Goal: Use online tool/utility: Utilize a website feature to perform a specific function

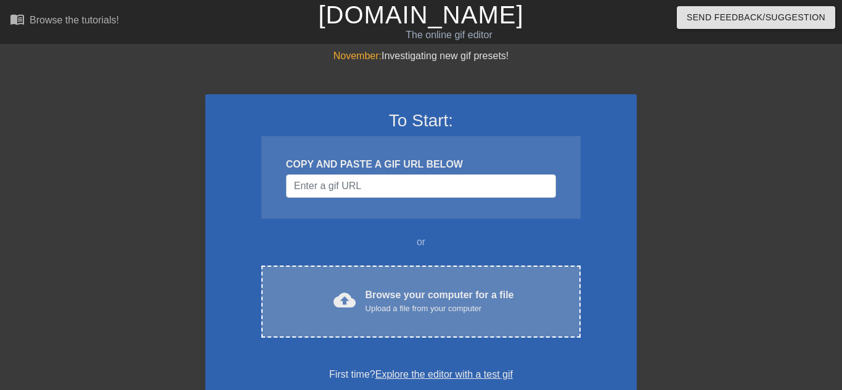
click at [364, 276] on div "cloud_upload Browse your computer for a file Upload a file from your computer C…" at bounding box center [420, 302] width 319 height 72
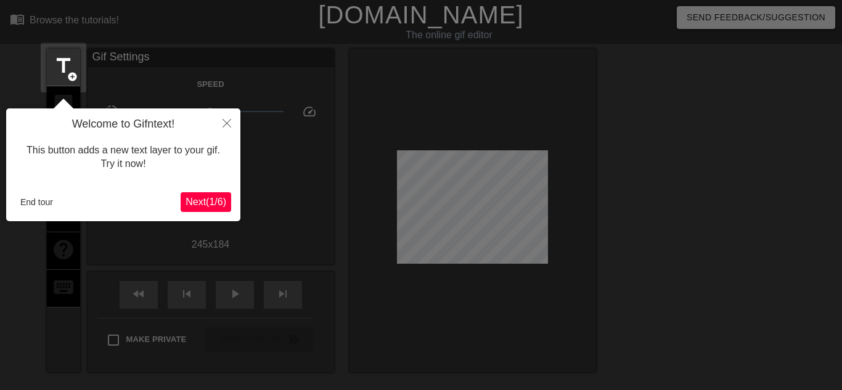
scroll to position [30, 0]
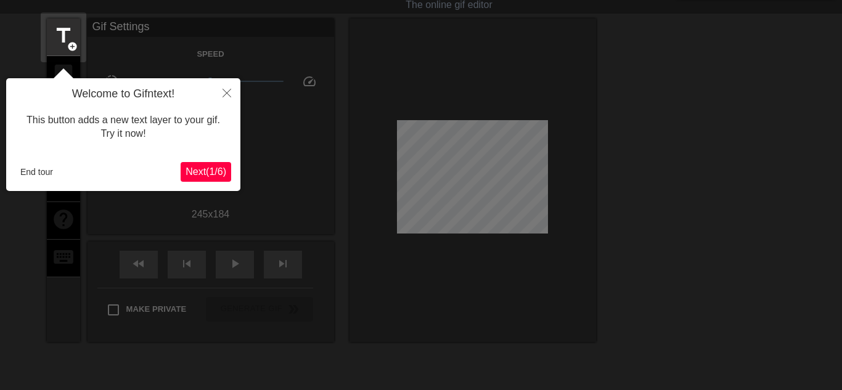
click at [197, 177] on span "Next ( 1 / 6 )" at bounding box center [206, 171] width 41 height 10
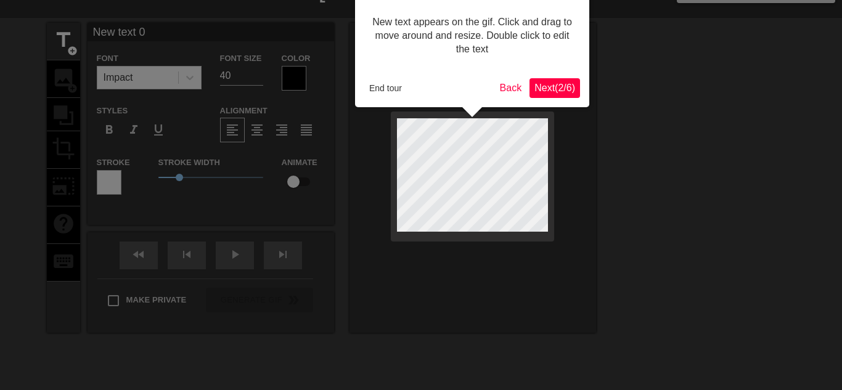
scroll to position [0, 0]
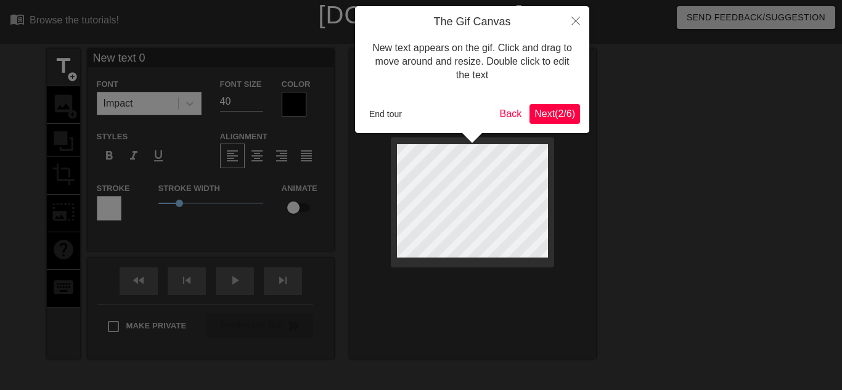
click at [530, 117] on button "Next ( 2 / 6 )" at bounding box center [555, 114] width 51 height 20
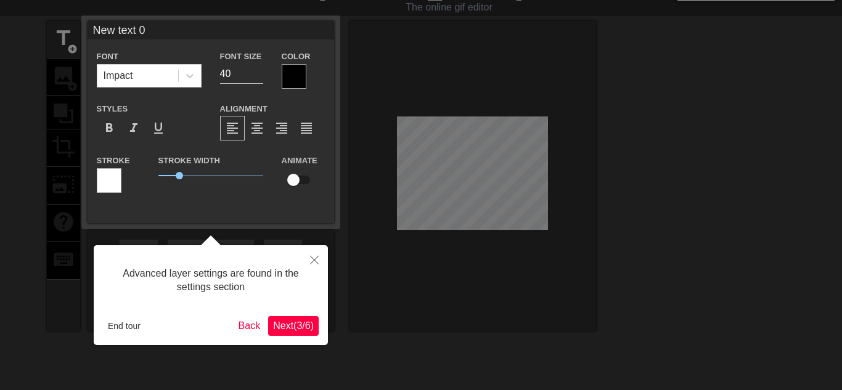
scroll to position [30, 0]
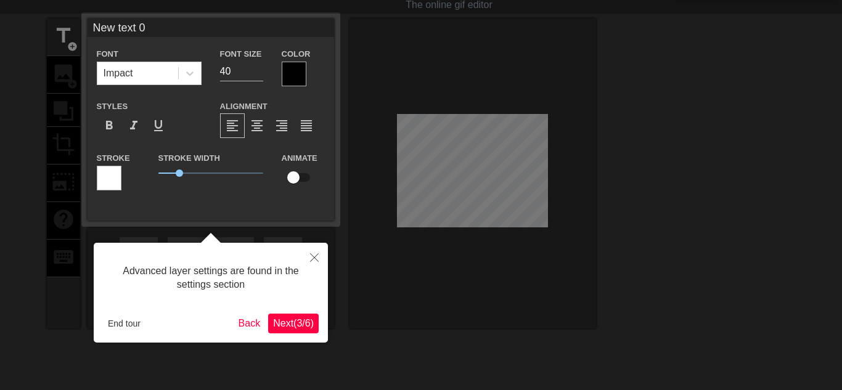
click at [278, 320] on span "Next ( 3 / 6 )" at bounding box center [293, 323] width 41 height 10
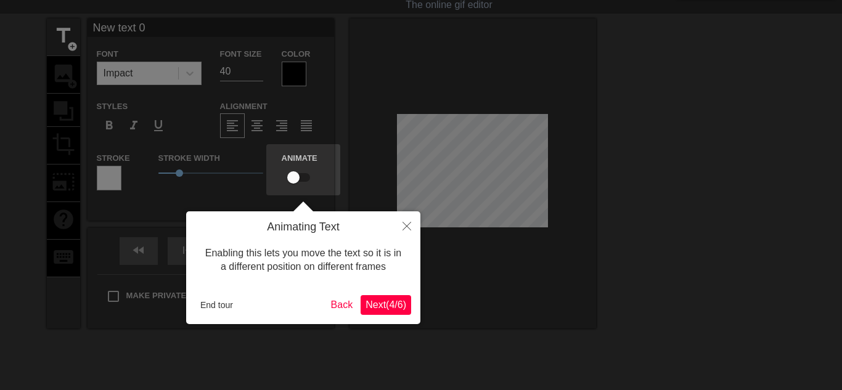
scroll to position [0, 0]
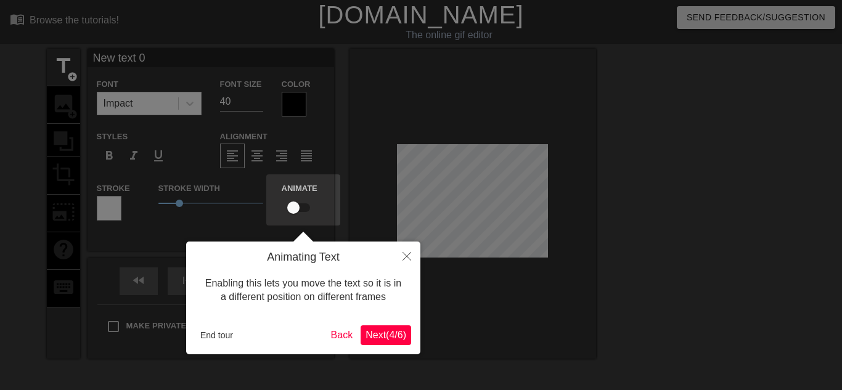
click at [385, 338] on span "Next ( 4 / 6 )" at bounding box center [386, 335] width 41 height 10
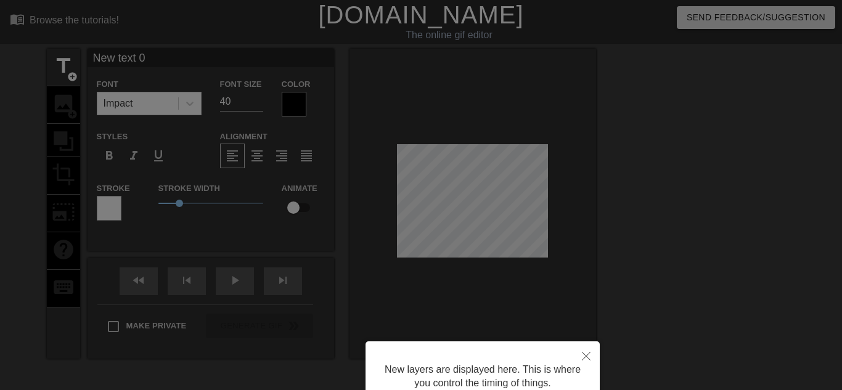
scroll to position [112, 0]
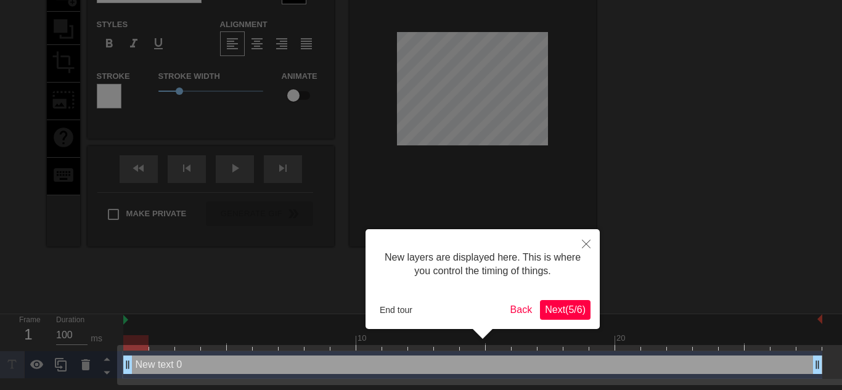
click at [554, 318] on button "Next ( 5 / 6 )" at bounding box center [565, 310] width 51 height 20
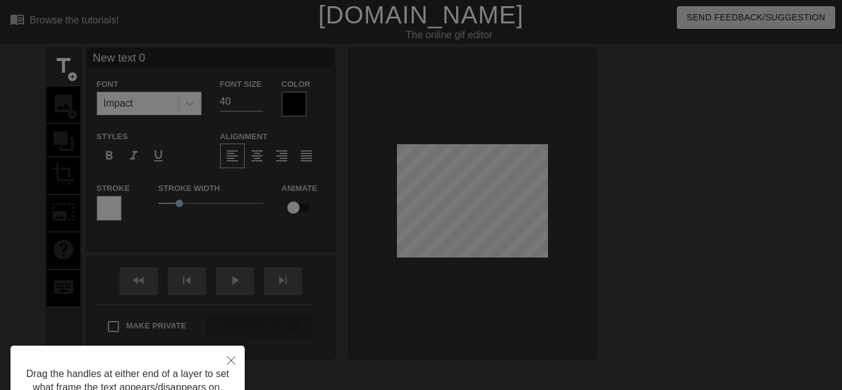
scroll to position [107, 0]
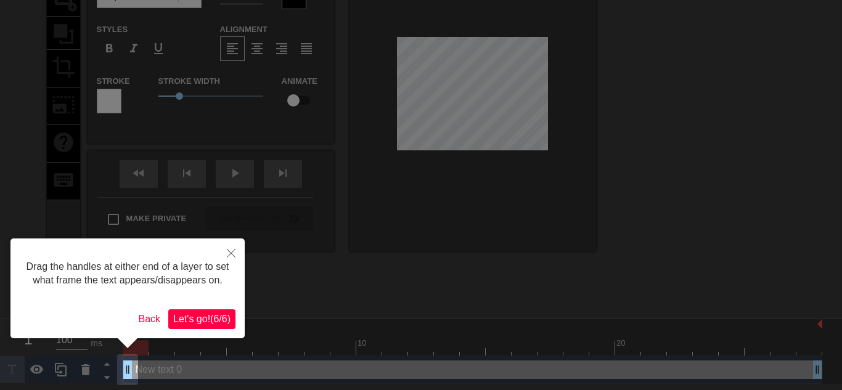
click at [182, 322] on span "Let's go! ( 6 / 6 )" at bounding box center [201, 319] width 57 height 10
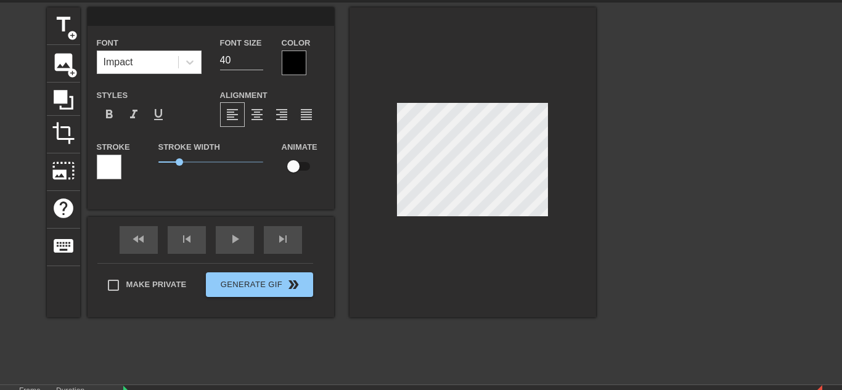
scroll to position [0, 0]
click at [441, 102] on div at bounding box center [473, 162] width 247 height 310
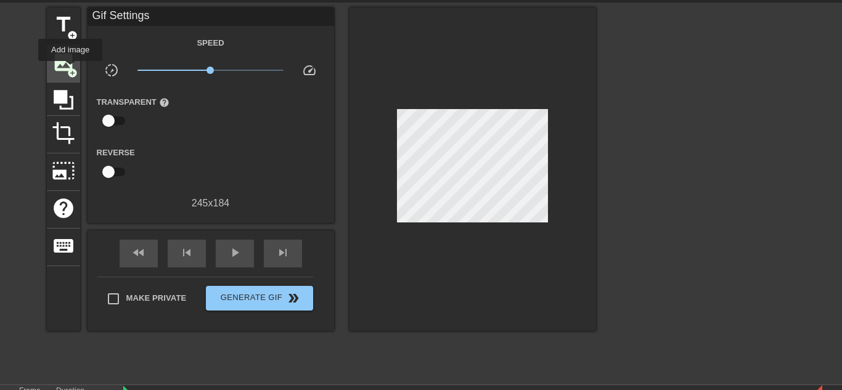
click at [70, 70] on span "add_circle" at bounding box center [72, 73] width 10 height 10
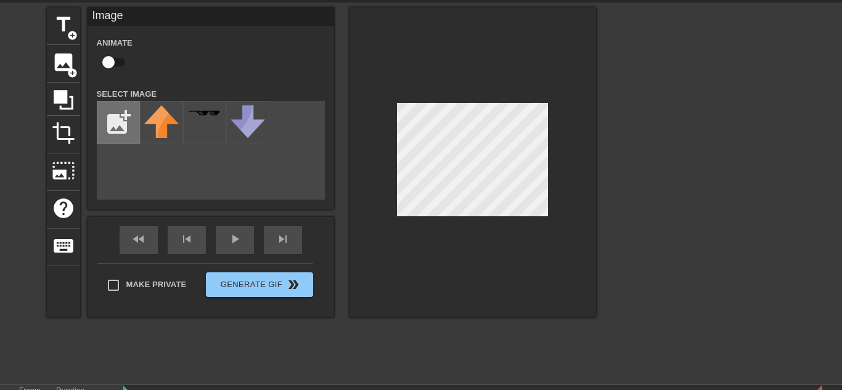
click at [110, 125] on input "file" at bounding box center [118, 123] width 42 height 42
type input "C:\fakepath\46l4r7.png"
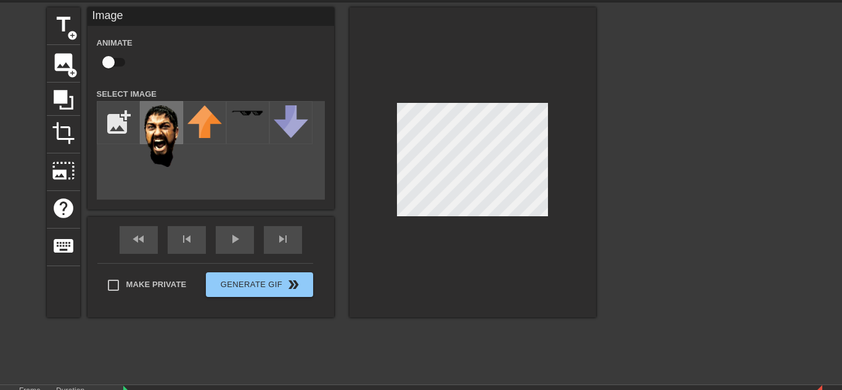
click at [155, 125] on img at bounding box center [161, 136] width 35 height 62
click at [412, 96] on div at bounding box center [473, 162] width 247 height 310
click at [103, 64] on input "checkbox" at bounding box center [108, 62] width 70 height 23
checkbox input "true"
click at [274, 240] on div "skip_next" at bounding box center [283, 240] width 38 height 28
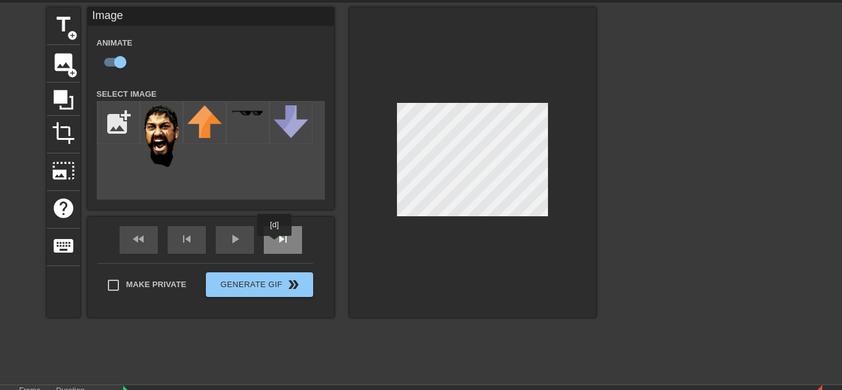
click at [276, 245] on span "skip_next" at bounding box center [283, 239] width 15 height 15
click at [291, 237] on div "fast_rewind skip_previous play_arrow skip_next" at bounding box center [210, 240] width 201 height 46
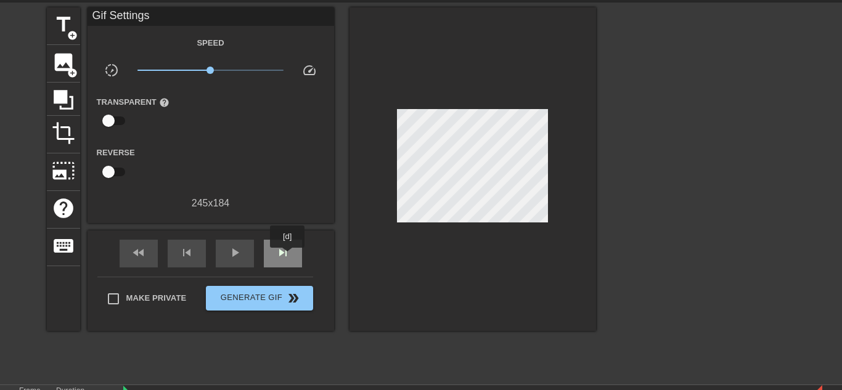
click at [288, 255] on span "skip_next" at bounding box center [283, 252] width 15 height 15
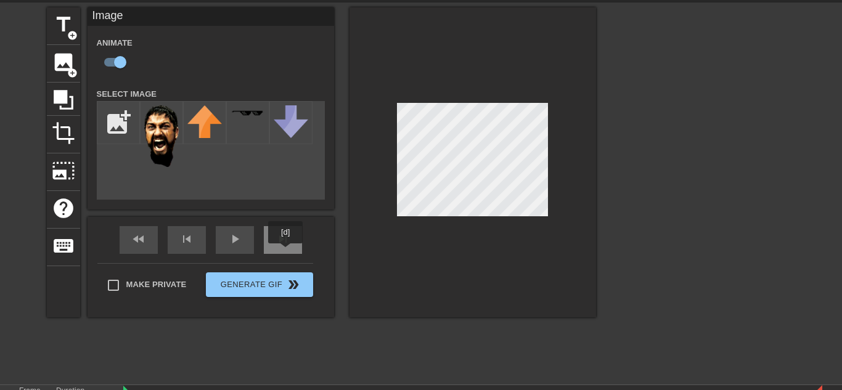
click at [285, 251] on div "skip_next" at bounding box center [283, 240] width 38 height 28
click at [269, 246] on div "skip_next" at bounding box center [283, 240] width 38 height 28
click at [288, 236] on div "fast_rewind skip_previous play_arrow skip_next" at bounding box center [210, 240] width 201 height 46
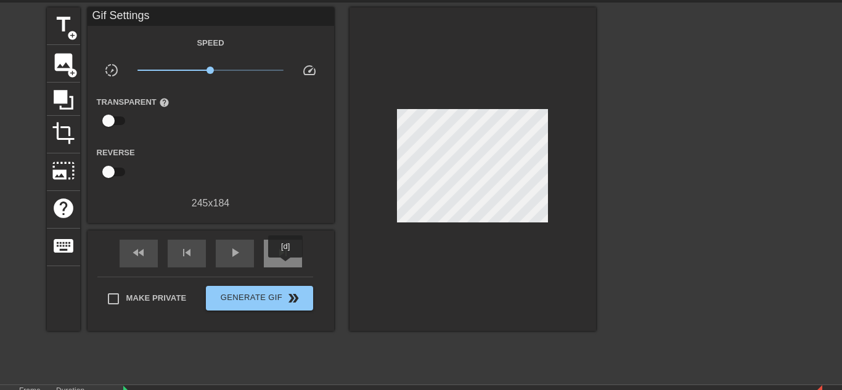
click at [285, 266] on div "skip_next" at bounding box center [283, 254] width 38 height 28
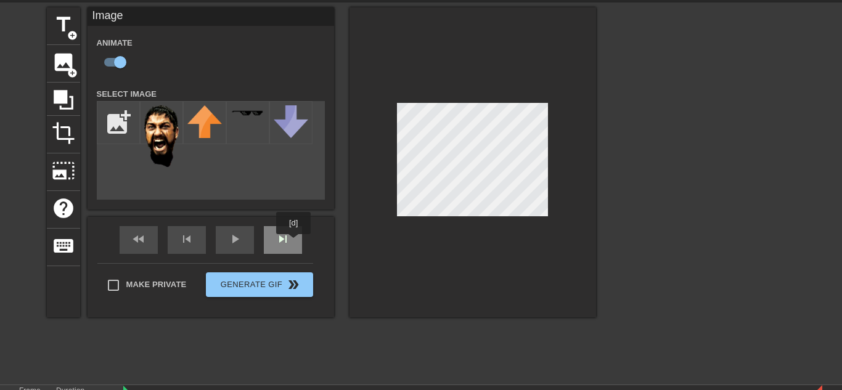
click at [293, 243] on div "skip_next" at bounding box center [283, 240] width 38 height 28
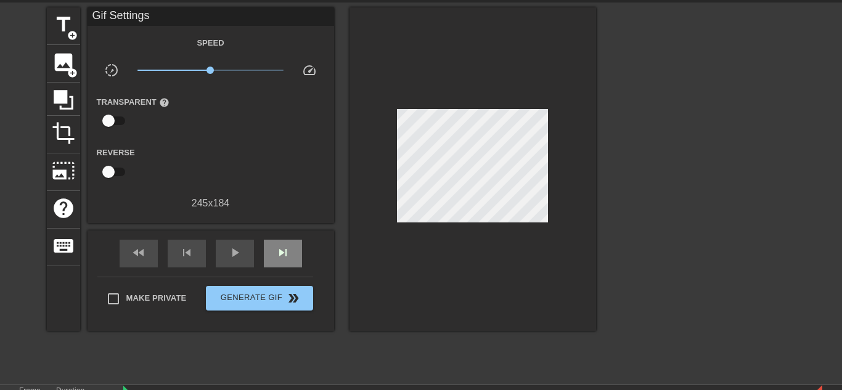
click at [277, 234] on div "fast_rewind skip_previous play_arrow skip_next" at bounding box center [210, 254] width 201 height 46
click at [277, 249] on span "skip_next" at bounding box center [283, 252] width 15 height 15
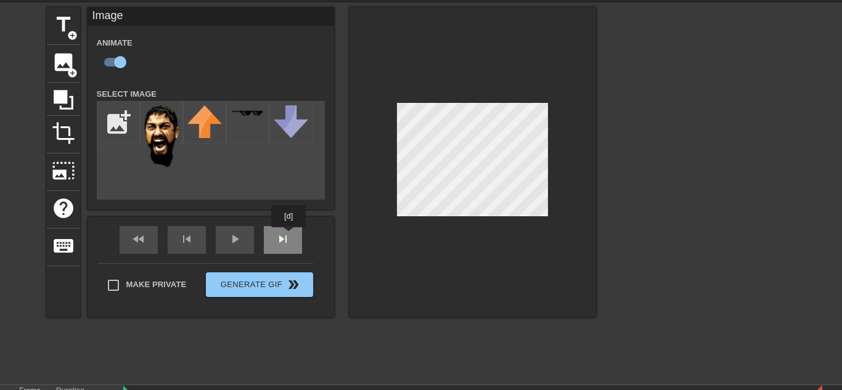
click at [289, 236] on div "fast_rewind skip_previous play_arrow skip_next" at bounding box center [210, 240] width 201 height 46
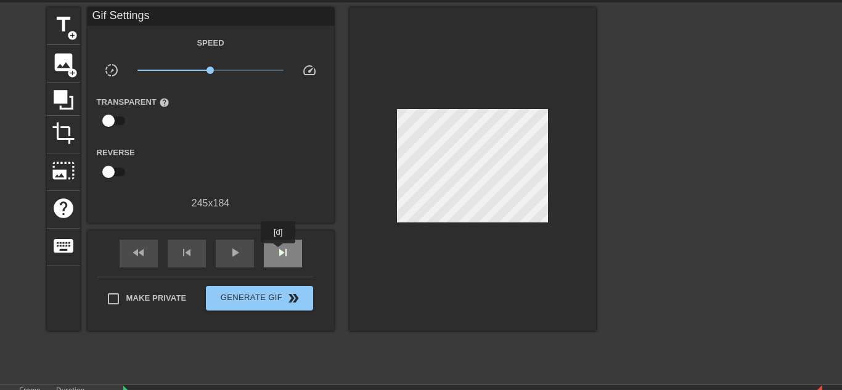
click at [276, 255] on span "skip_next" at bounding box center [283, 252] width 15 height 15
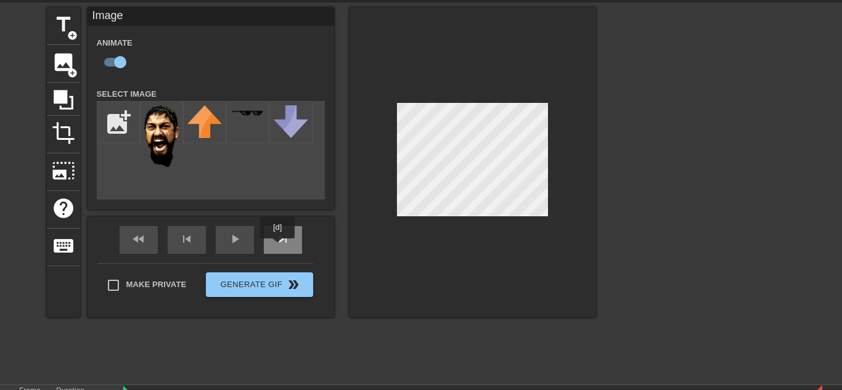
click at [277, 247] on div "skip_next" at bounding box center [283, 240] width 38 height 28
click at [260, 248] on div "fast_rewind skip_previous play_arrow skip_next" at bounding box center [210, 240] width 201 height 46
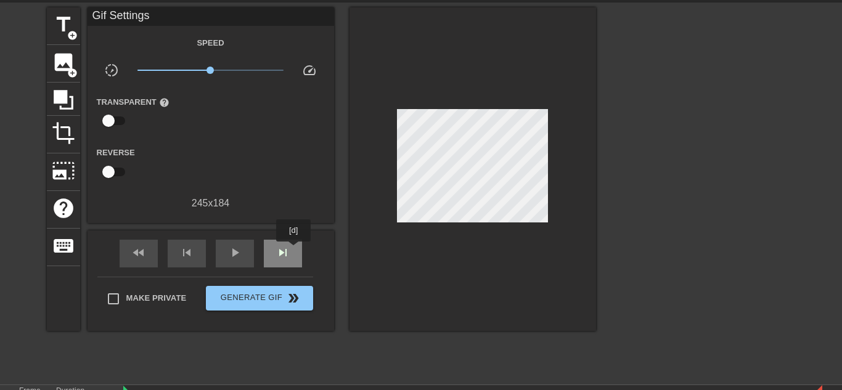
click at [293, 250] on div "skip_next" at bounding box center [283, 254] width 38 height 28
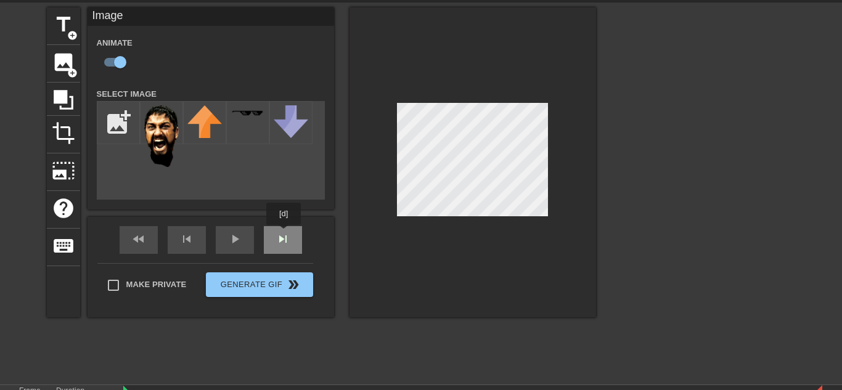
click at [284, 238] on div "fast_rewind skip_previous play_arrow skip_next" at bounding box center [210, 240] width 201 height 46
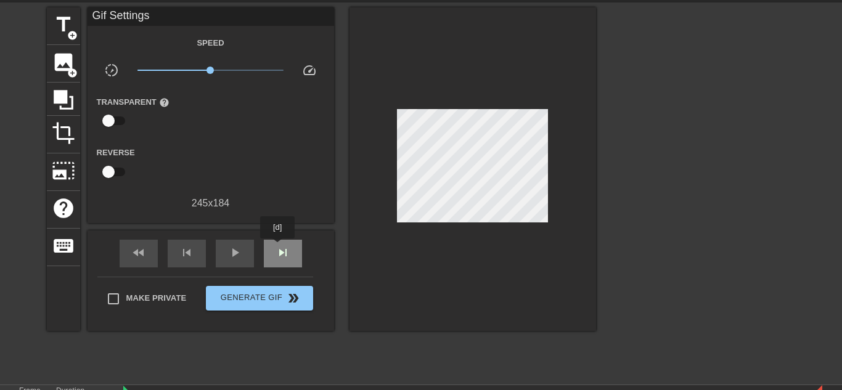
click at [277, 248] on span "skip_next" at bounding box center [283, 252] width 15 height 15
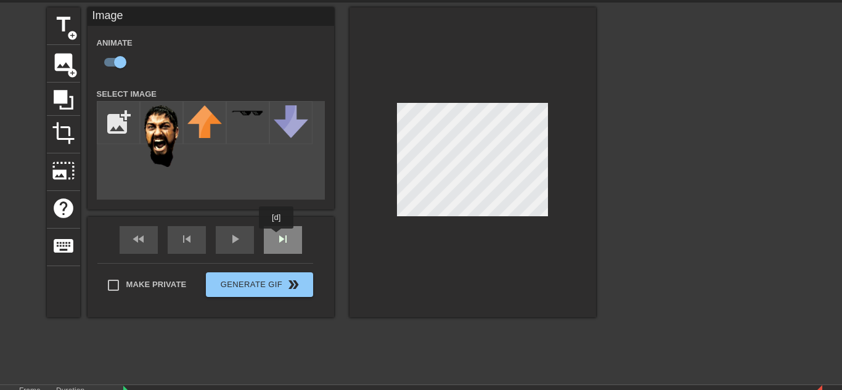
click at [277, 239] on div "fast_rewind skip_previous play_arrow skip_next" at bounding box center [210, 240] width 201 height 46
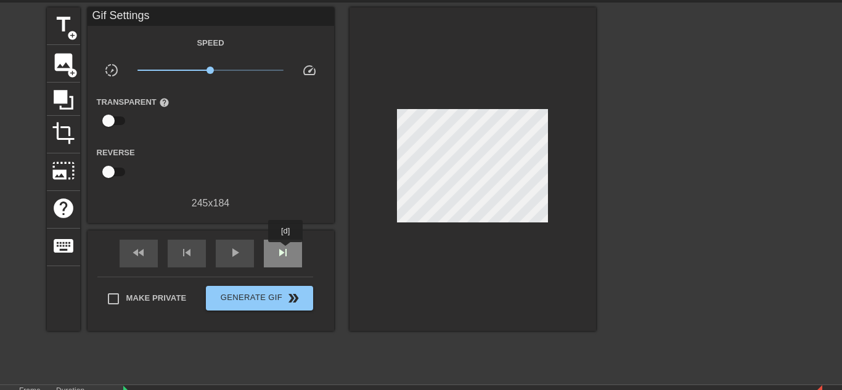
click at [285, 251] on span "skip_next" at bounding box center [283, 252] width 15 height 15
click at [269, 246] on div "skip_next" at bounding box center [283, 254] width 38 height 28
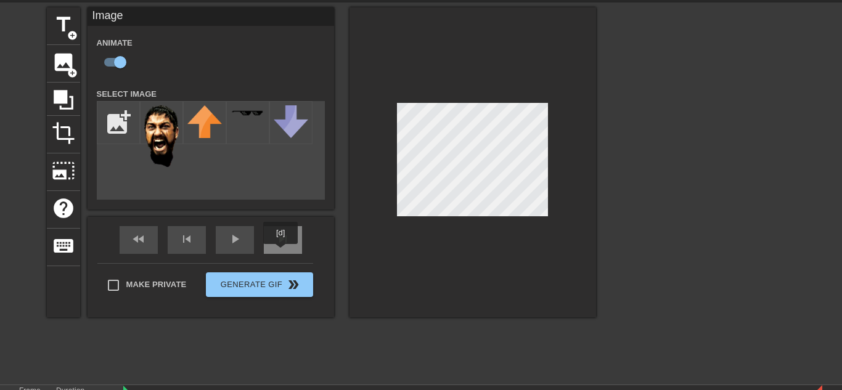
click at [281, 253] on div "skip_next" at bounding box center [283, 240] width 38 height 28
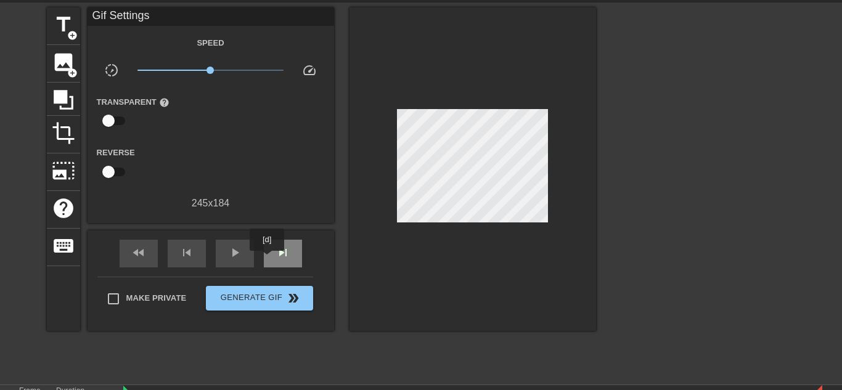
click at [268, 260] on div "skip_next" at bounding box center [283, 254] width 38 height 28
click at [278, 247] on div "skip_next" at bounding box center [283, 254] width 38 height 28
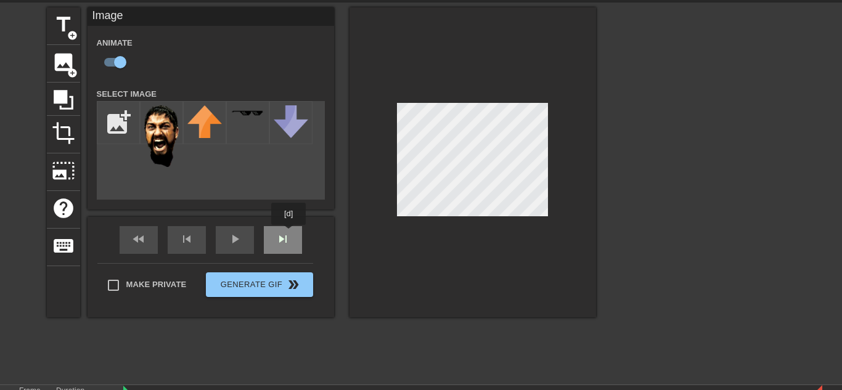
click at [287, 234] on div "fast_rewind skip_previous play_arrow skip_next" at bounding box center [210, 240] width 201 height 46
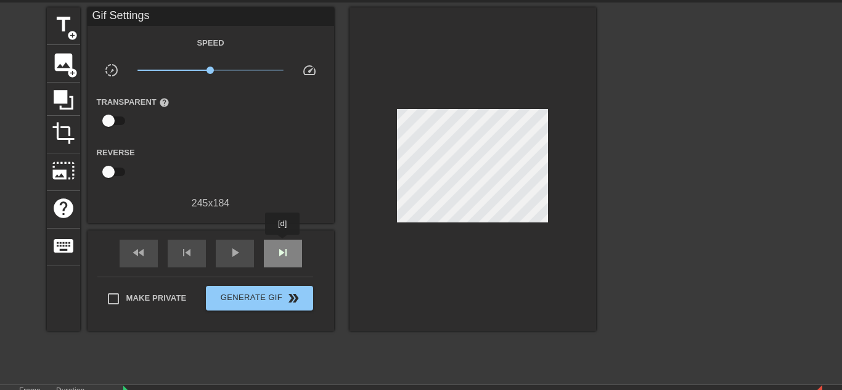
click at [282, 244] on div "skip_next" at bounding box center [283, 254] width 38 height 28
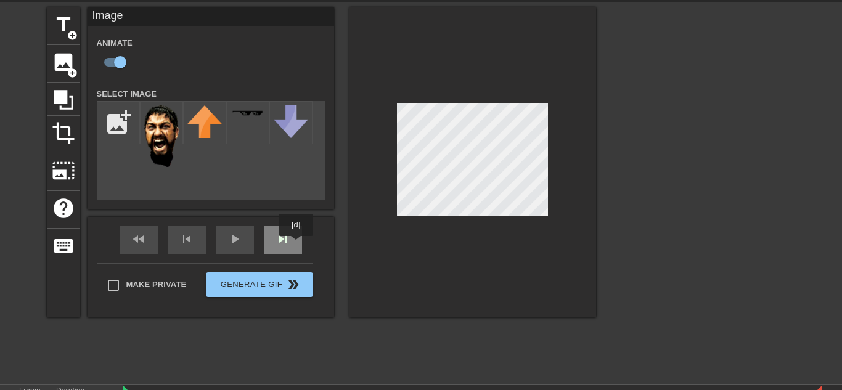
click at [295, 244] on div "skip_next" at bounding box center [283, 240] width 38 height 28
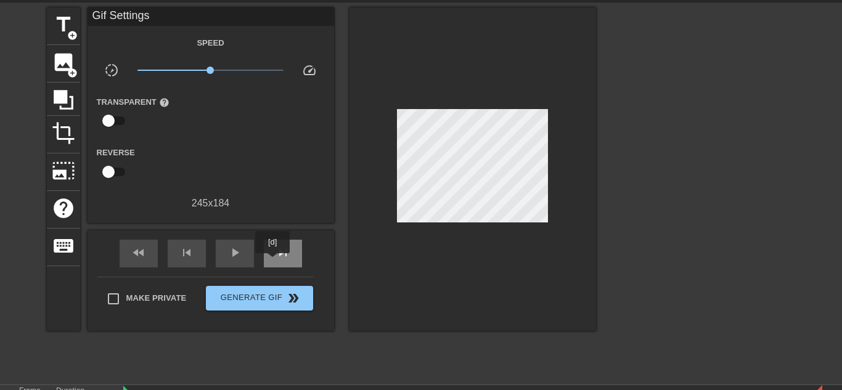
click at [273, 262] on div "skip_next" at bounding box center [283, 254] width 38 height 28
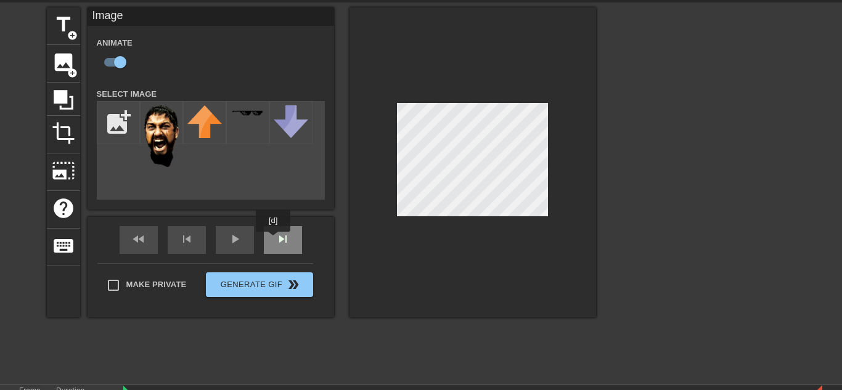
click at [273, 240] on div "skip_next" at bounding box center [283, 240] width 38 height 28
click at [271, 246] on div "skip_next" at bounding box center [283, 240] width 38 height 28
click at [286, 242] on div "skip_next" at bounding box center [283, 240] width 38 height 28
click at [270, 242] on div "skip_next" at bounding box center [283, 240] width 38 height 28
click at [287, 240] on div "skip_next" at bounding box center [283, 240] width 38 height 28
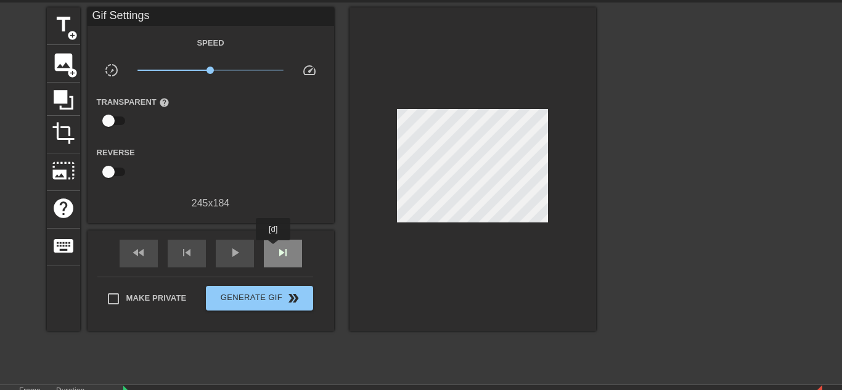
click at [273, 249] on div "skip_next" at bounding box center [283, 254] width 38 height 28
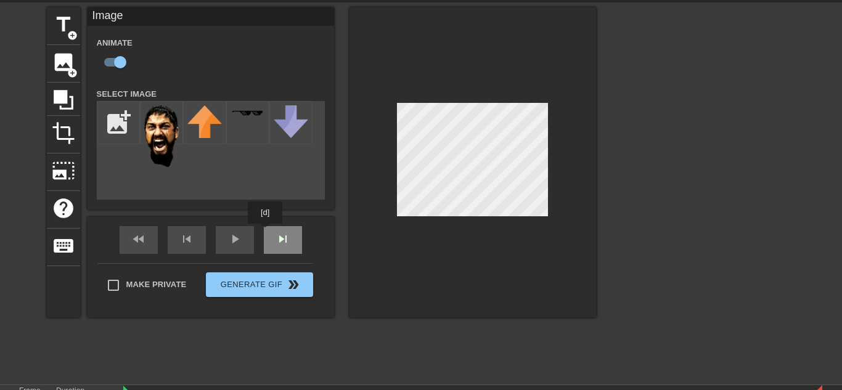
click at [267, 232] on div "fast_rewind skip_previous play_arrow skip_next" at bounding box center [210, 240] width 201 height 46
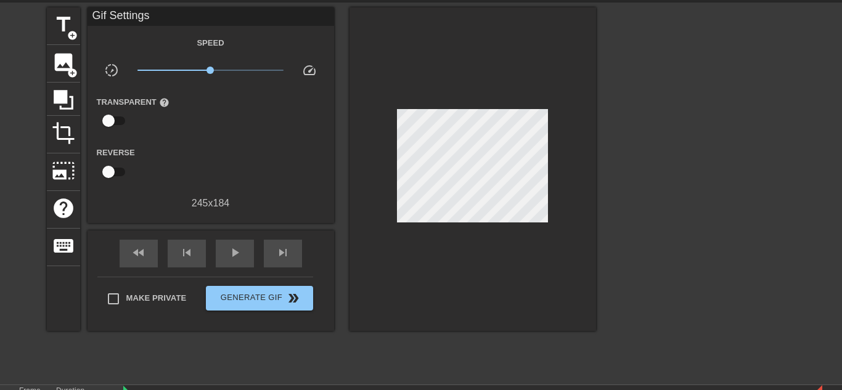
click at [267, 269] on div "fast_rewind skip_previous play_arrow skip_next" at bounding box center [210, 254] width 201 height 46
click at [277, 263] on div "skip_next" at bounding box center [283, 254] width 38 height 28
click at [243, 251] on div "play_arrow" at bounding box center [235, 254] width 38 height 28
click at [256, 301] on span "Generate Gif double_arrow" at bounding box center [259, 298] width 97 height 15
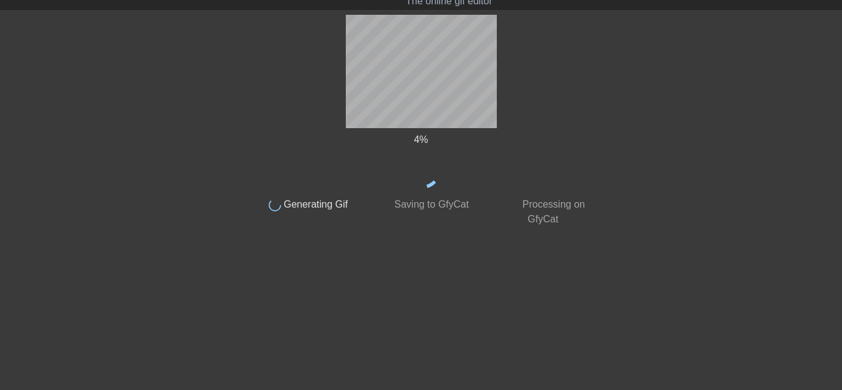
scroll to position [34, 0]
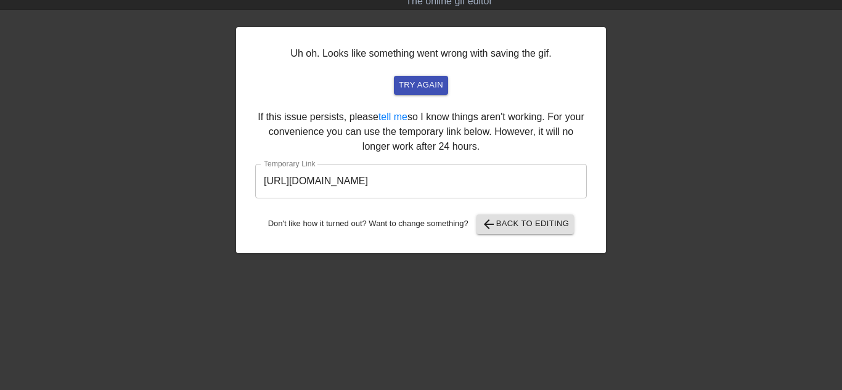
click at [364, 173] on input "[URL][DOMAIN_NAME]" at bounding box center [421, 181] width 332 height 35
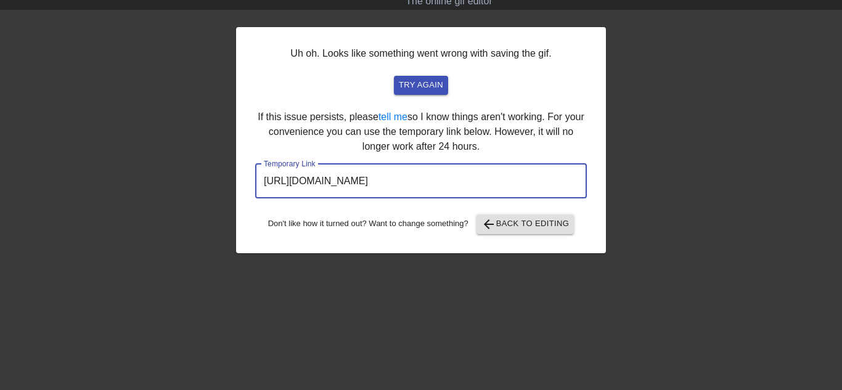
click at [364, 173] on input "[URL][DOMAIN_NAME]" at bounding box center [421, 181] width 332 height 35
